Goal: Contribute content

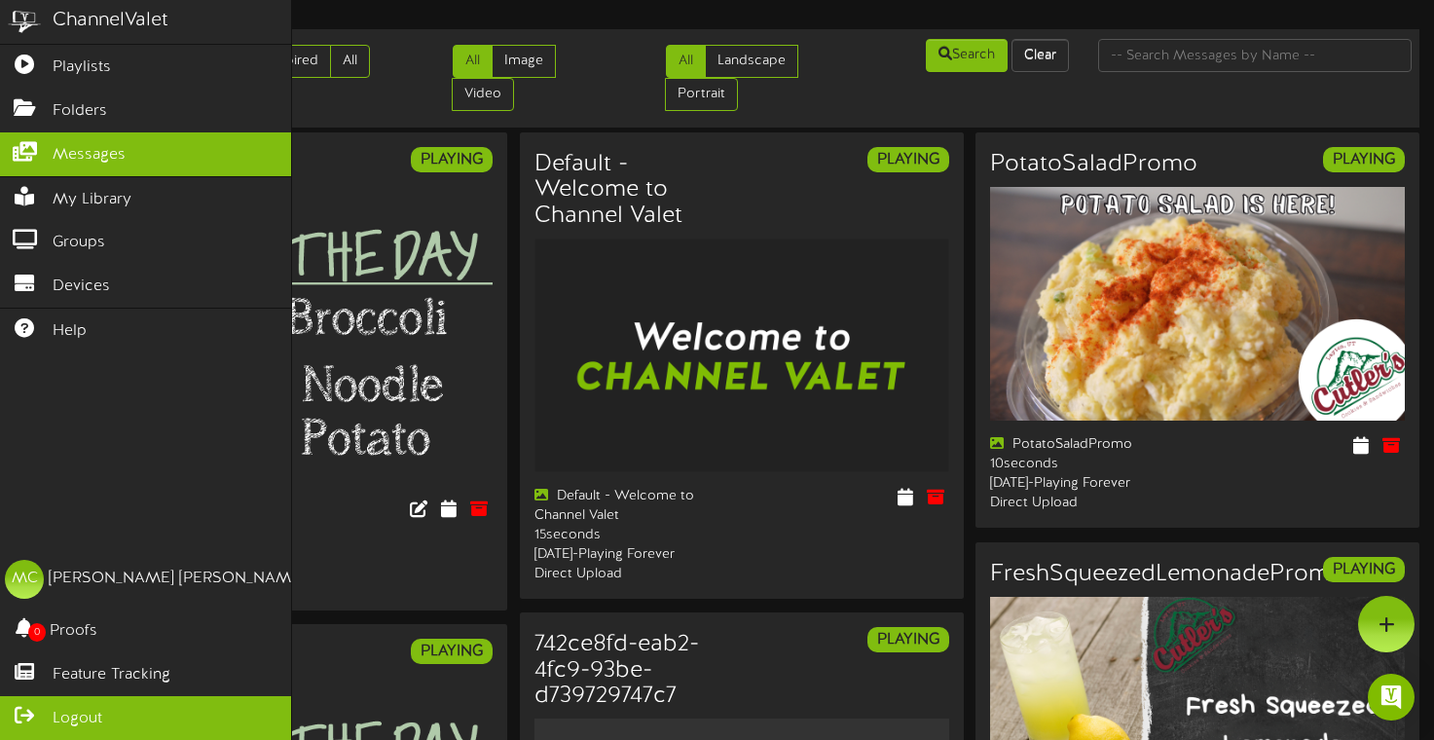
click at [58, 712] on span "Logout" at bounding box center [78, 719] width 50 height 22
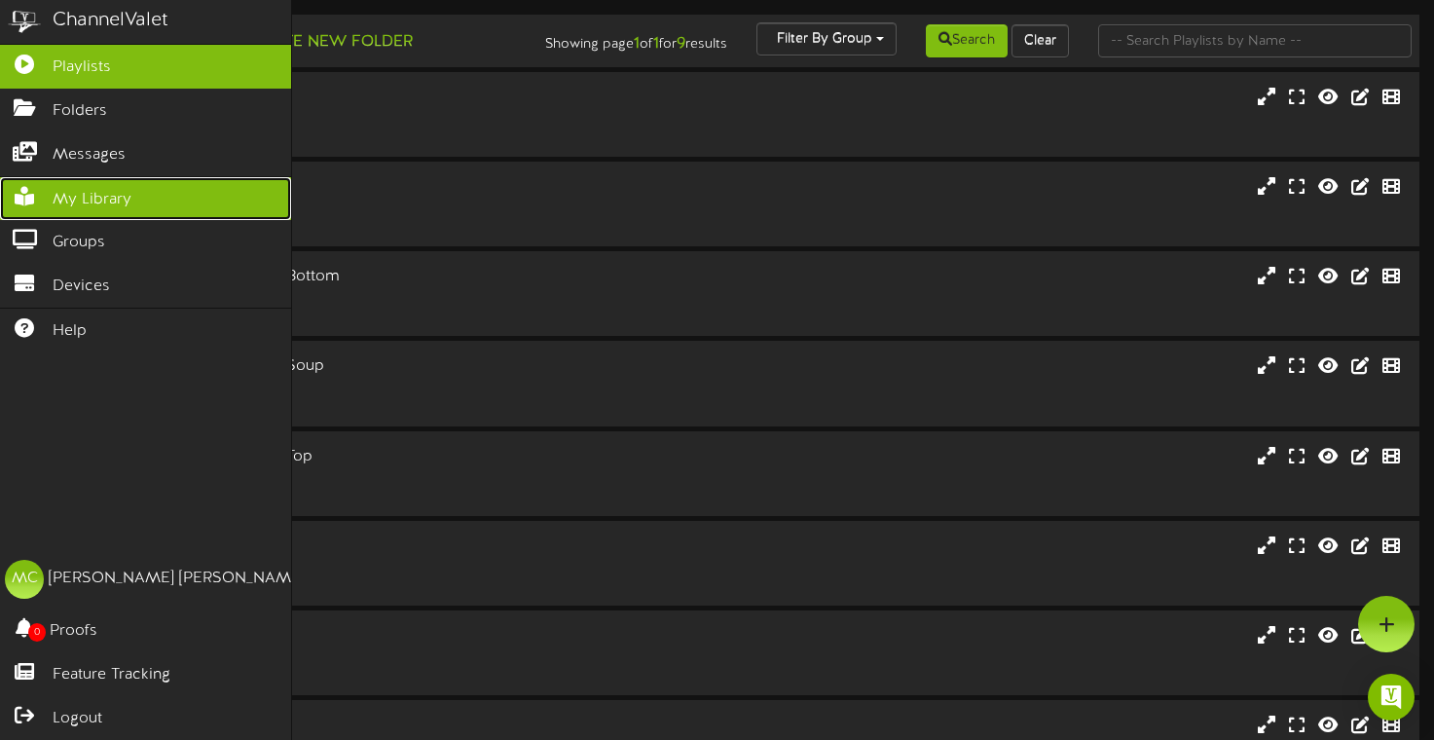
click at [79, 203] on span "My Library" at bounding box center [92, 200] width 79 height 22
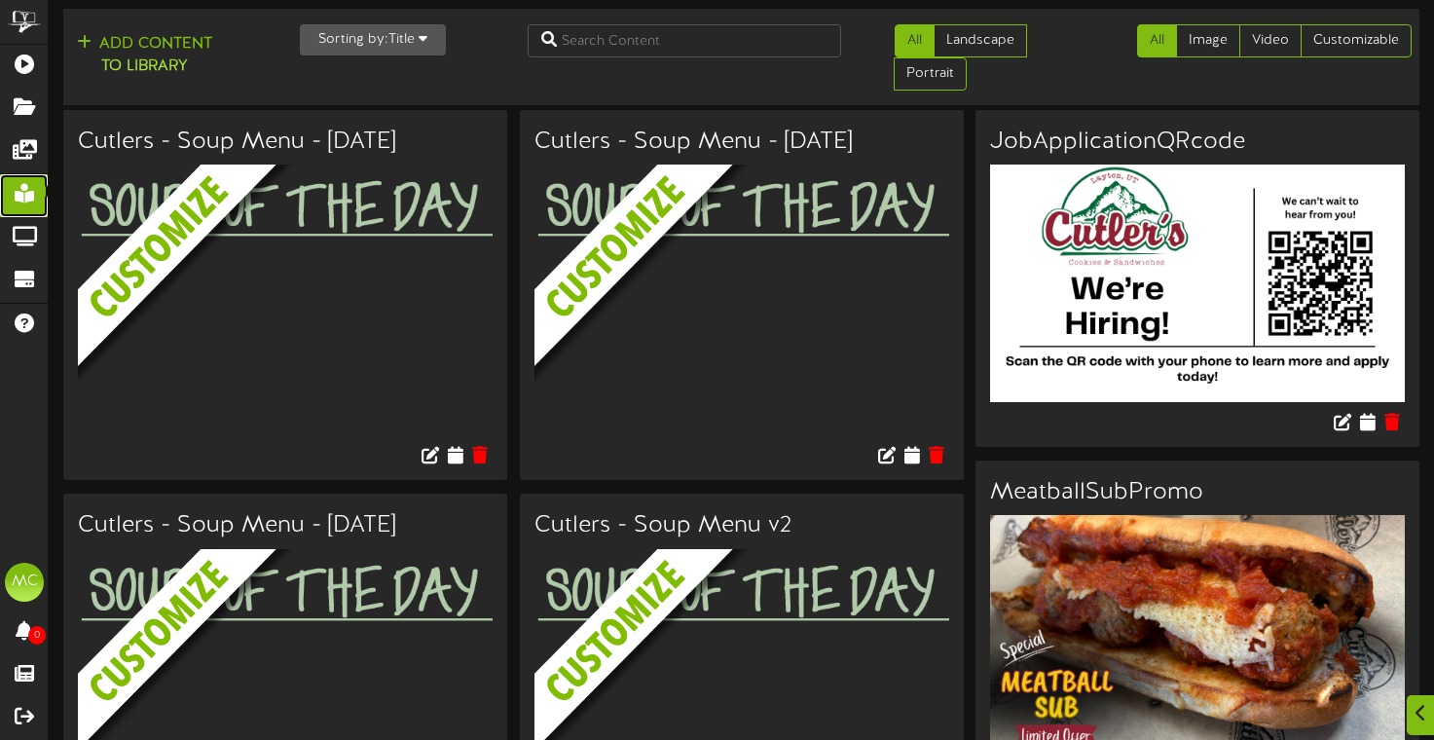
scroll to position [1334, 0]
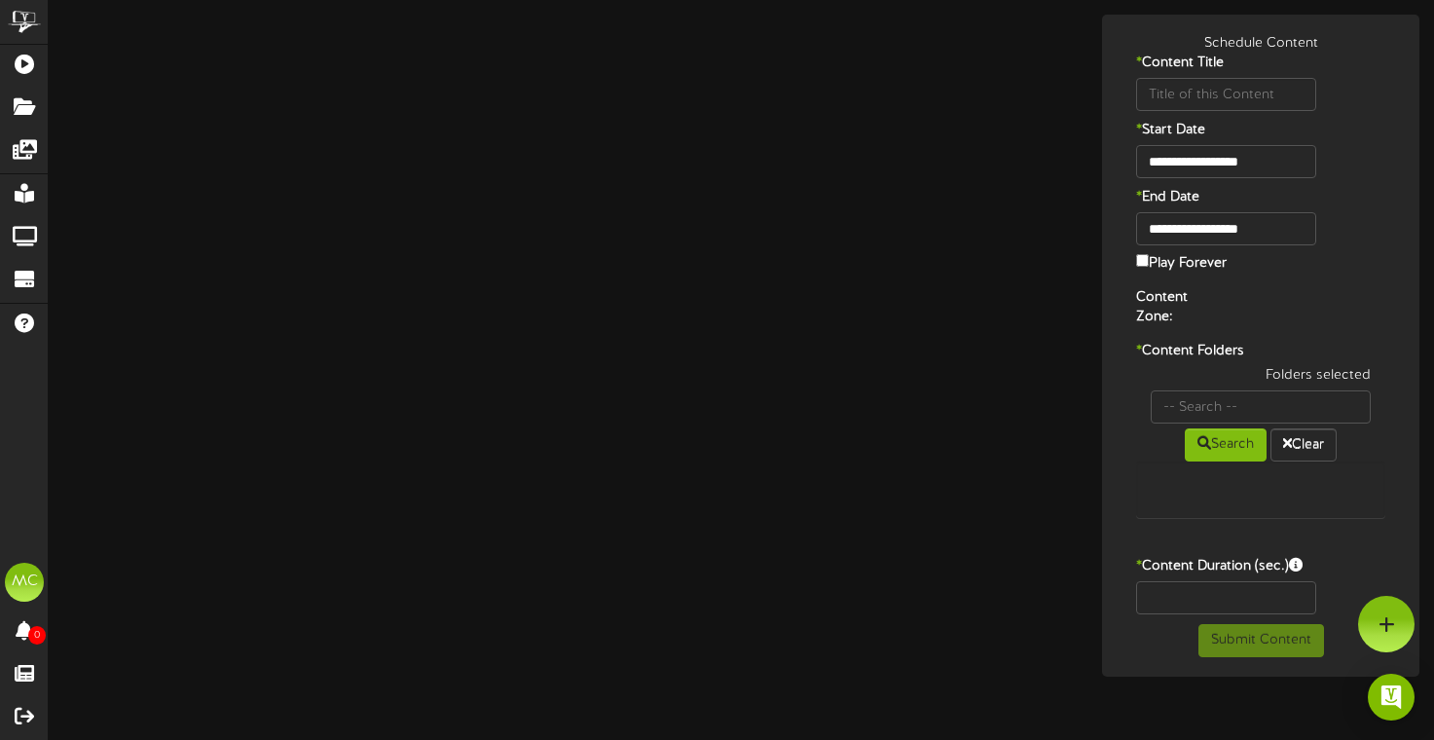
type input "ChickenParmPromo"
type input "8"
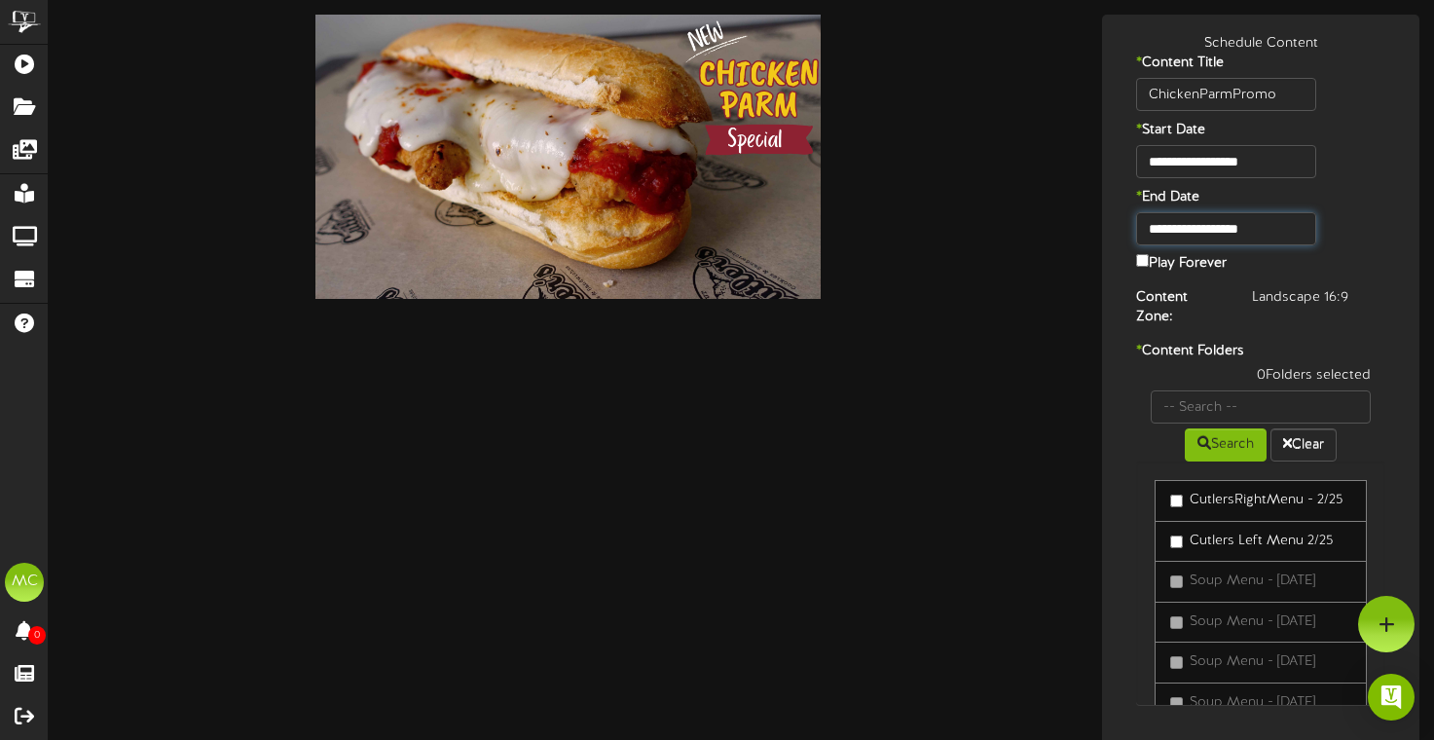
click at [1297, 232] on body "ChannelValet Playlists Folders Messages My Library Groups Devices Help MC Matt …" at bounding box center [717, 451] width 1434 height 903
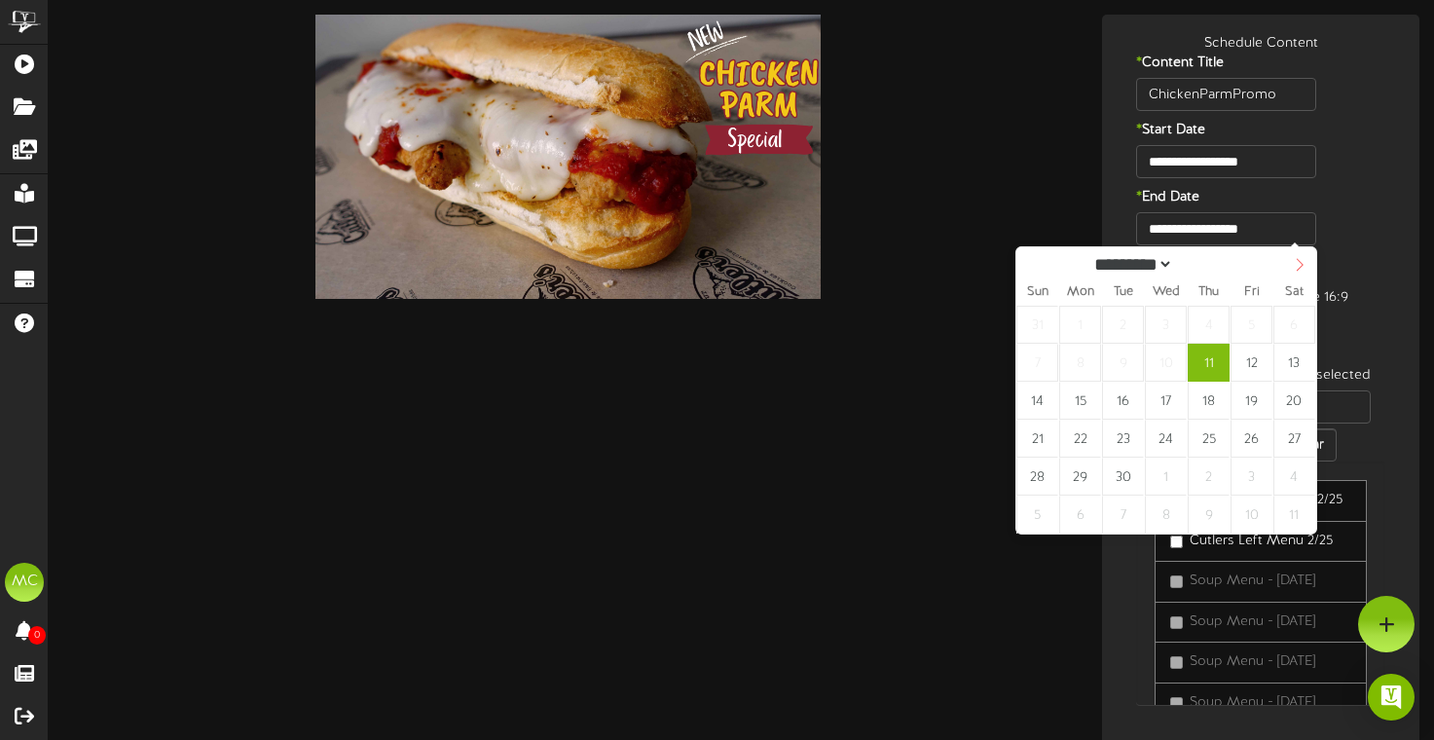
click at [1300, 264] on icon at bounding box center [1300, 265] width 14 height 14
select select "*"
type input "**********"
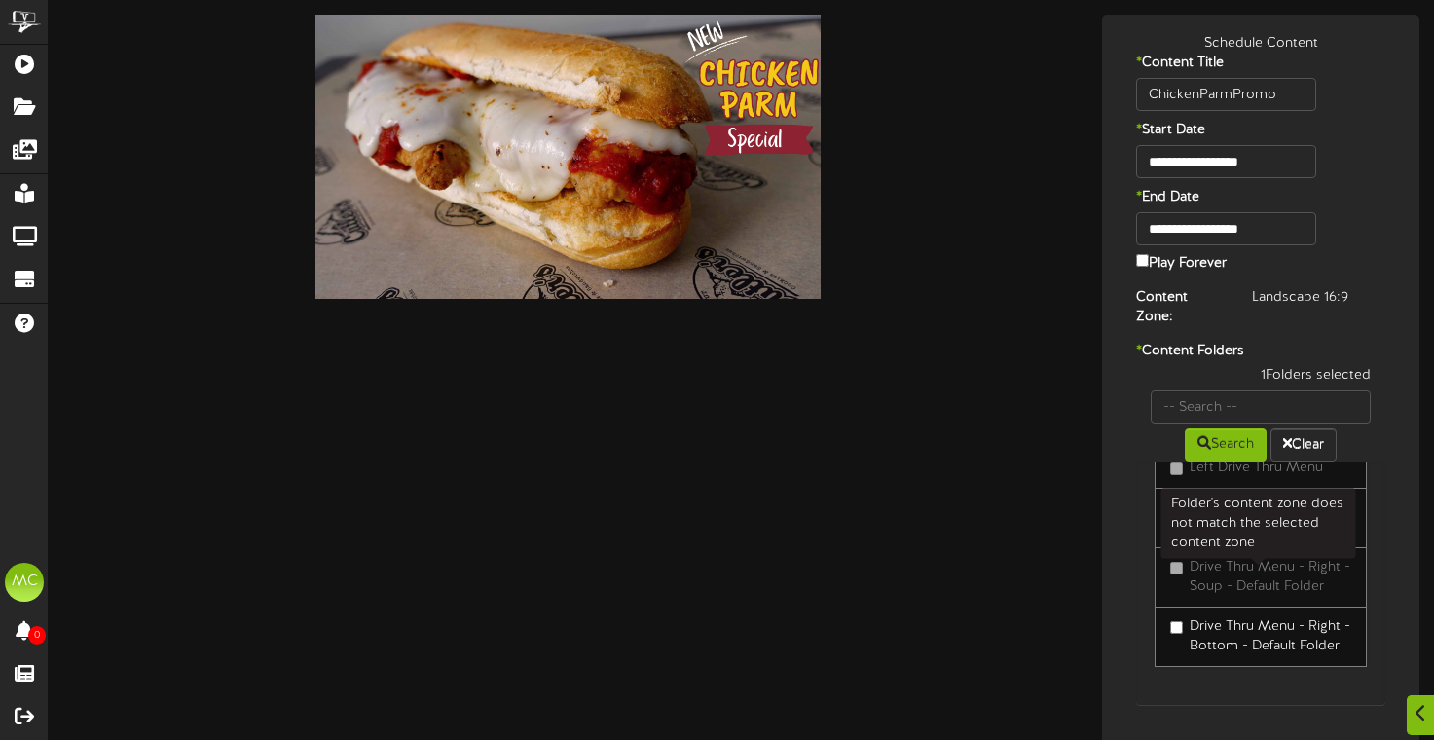
scroll to position [549, 0]
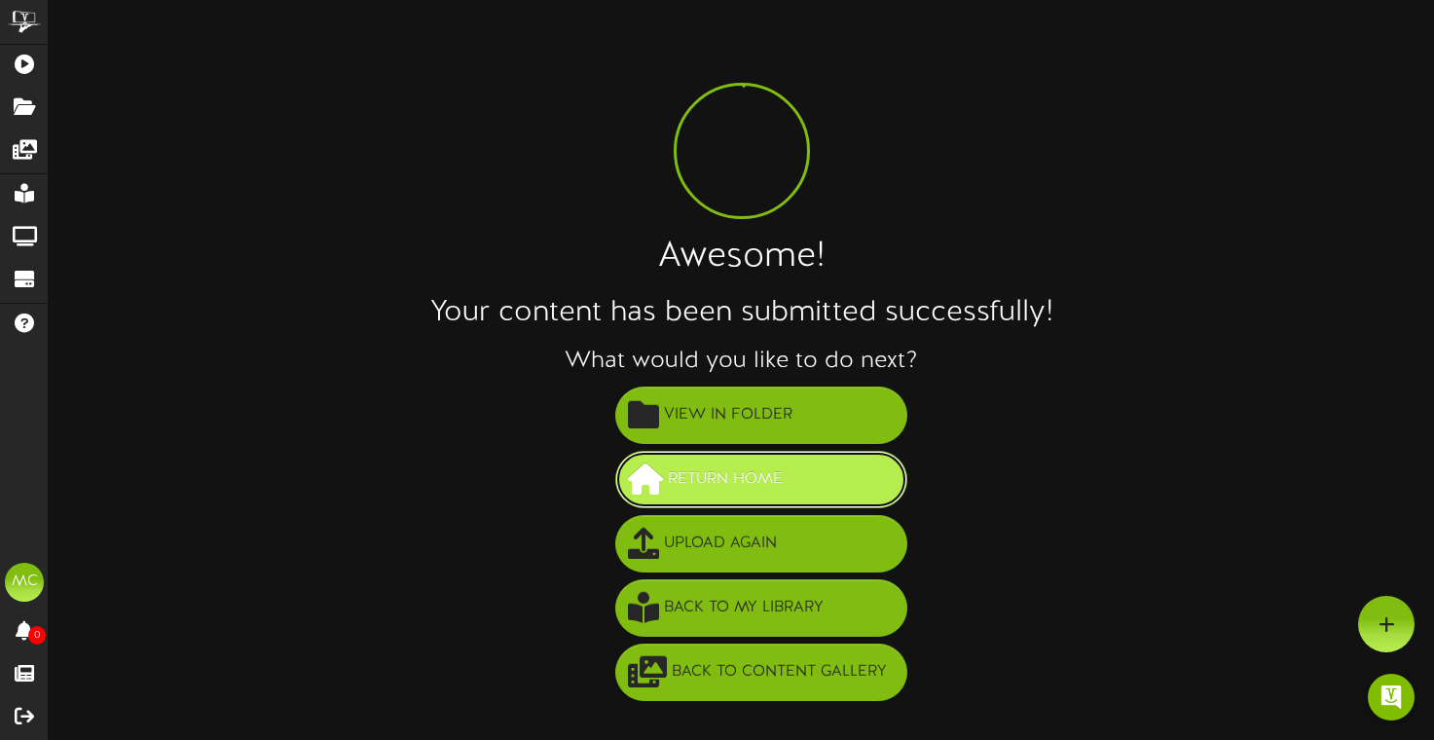
click at [779, 471] on span "Return Home" at bounding box center [725, 479] width 125 height 32
